Goal: Register for event/course

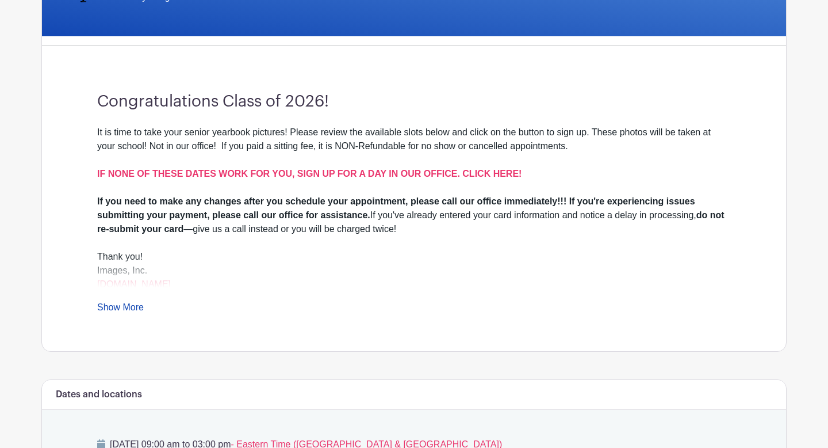
scroll to position [264, 0]
click at [112, 299] on div "It is time to take your senior yearbook pictures! Please review the available s…" at bounding box center [414, 219] width 634 height 189
click at [129, 314] on link "Show More" at bounding box center [120, 308] width 47 height 14
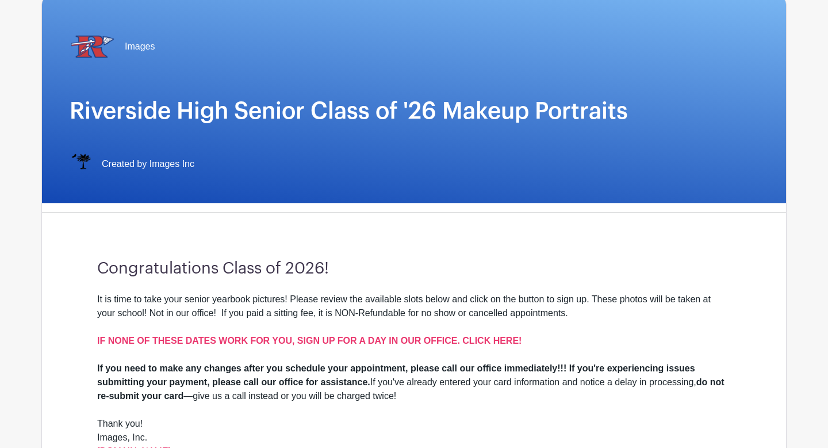
scroll to position [145, 0]
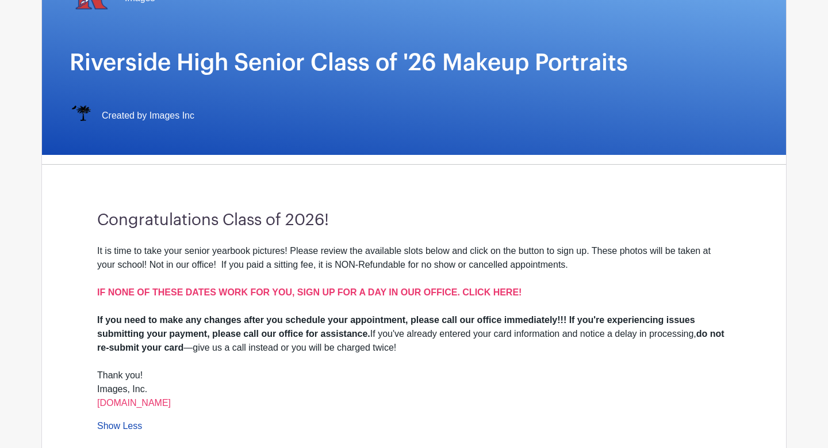
click at [379, 285] on div "It is time to take your senior yearbook pictures! Please review the available s…" at bounding box center [414, 278] width 634 height 69
click at [406, 297] on div "It is time to take your senior yearbook pictures! Please review the available s…" at bounding box center [414, 278] width 634 height 69
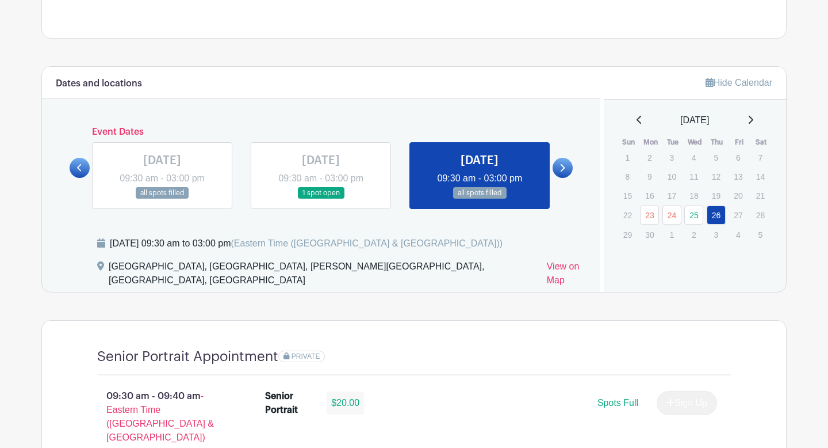
scroll to position [551, 0]
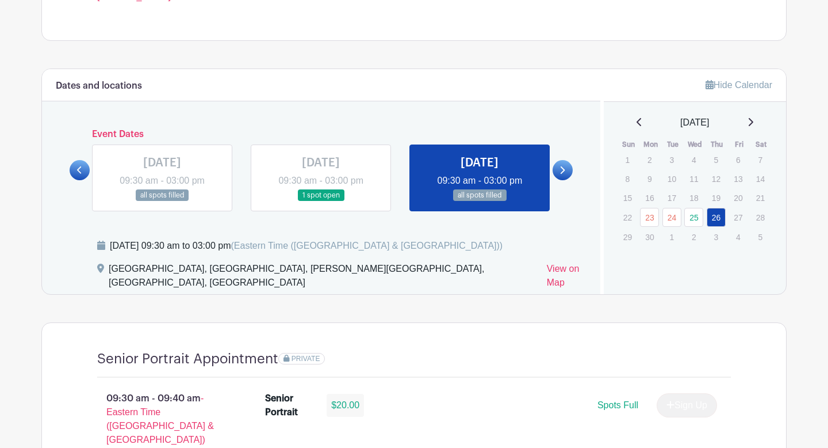
click at [747, 120] on div "June 2025" at bounding box center [695, 123] width 155 height 14
click at [760, 121] on div "June 2025" at bounding box center [695, 123] width 155 height 14
click at [754, 121] on icon at bounding box center [751, 121] width 6 height 9
click at [565, 170] on link at bounding box center [563, 170] width 20 height 20
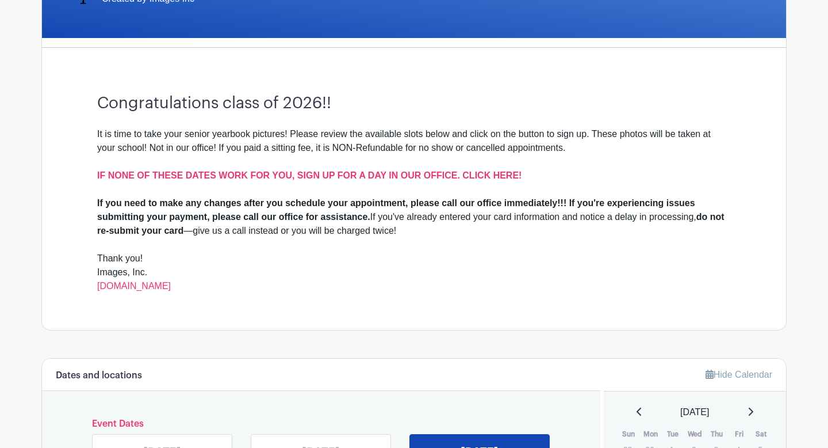
scroll to position [250, 0]
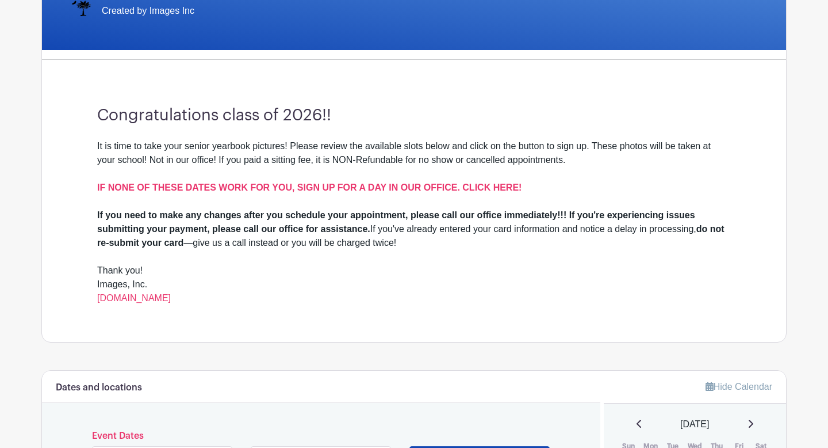
click at [385, 181] on div "IF NONE OF THESE DATES WORK FOR YOU, SIGN UP FOR A DAY IN OUR OFFICE. CLICK HER…" at bounding box center [414, 195] width 634 height 28
click at [396, 189] on strong "IF NONE OF THESE DATES WORK FOR YOU, SIGN UP FOR A DAY IN OUR OFFICE. CLICK HER…" at bounding box center [309, 187] width 425 height 10
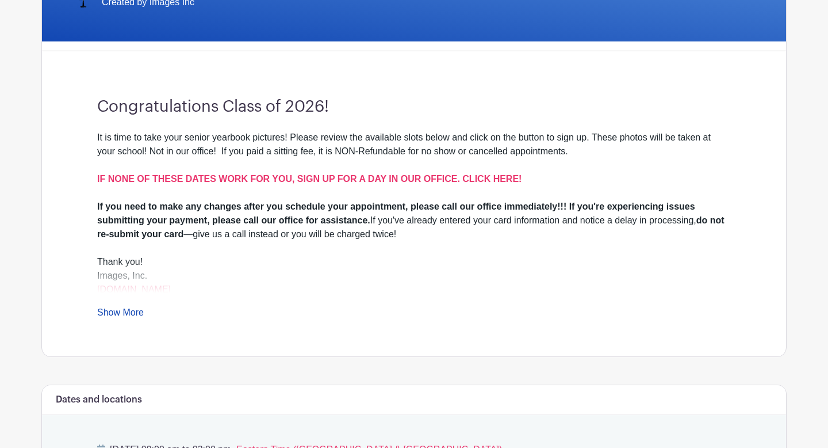
scroll to position [249, 0]
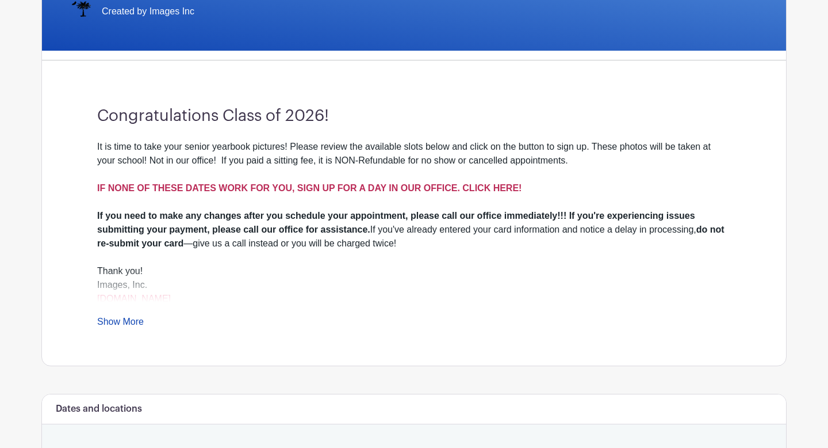
click at [365, 191] on strong "IF NONE OF THESE DATES WORK FOR YOU, SIGN UP FOR A DAY IN OUR OFFICE. CLICK HER…" at bounding box center [309, 188] width 425 height 10
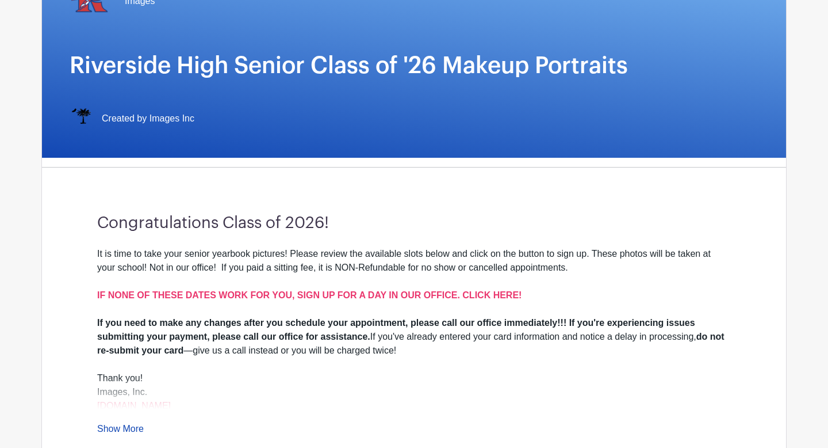
scroll to position [156, 0]
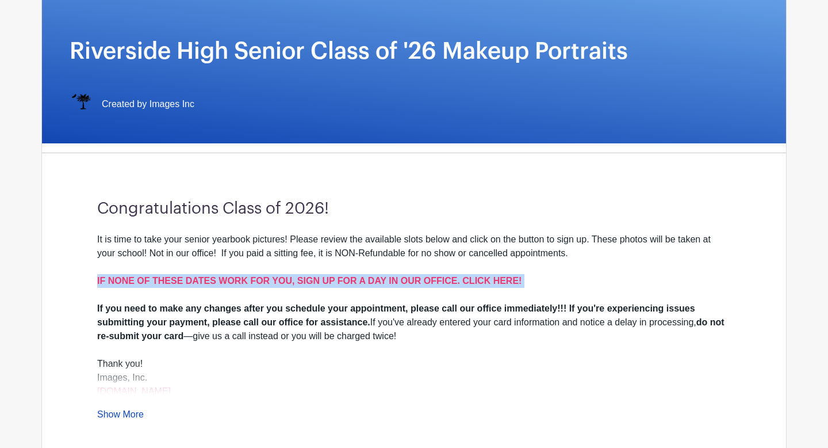
drag, startPoint x: 93, startPoint y: 279, endPoint x: 552, endPoint y: 291, distance: 458.6
click at [551, 291] on div "Congratulations Class of 2026! It is time to take your senior yearbook pictures…" at bounding box center [414, 310] width 689 height 296
copy strong "IF NONE OF THESE DATES WORK FOR YOU, SIGN UP FOR A DAY IN OUR OFFICE. CLICK HER…"
click at [312, 280] on strong "IF NONE OF THESE DATES WORK FOR YOU, SIGN UP FOR A DAY IN OUR OFFICE. CLICK HER…" at bounding box center [309, 281] width 425 height 10
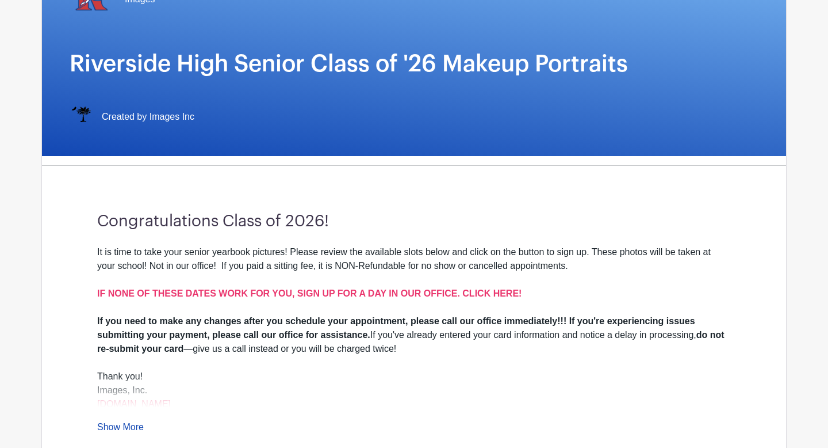
scroll to position [152, 0]
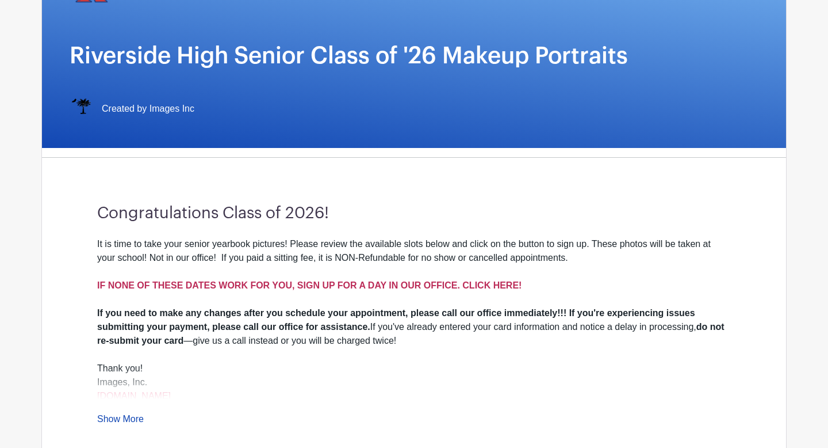
click at [292, 285] on strong "IF NONE OF THESE DATES WORK FOR YOU, SIGN UP FOR A DAY IN OUR OFFICE. CLICK HER…" at bounding box center [309, 285] width 425 height 10
